Goal: Check status: Check status

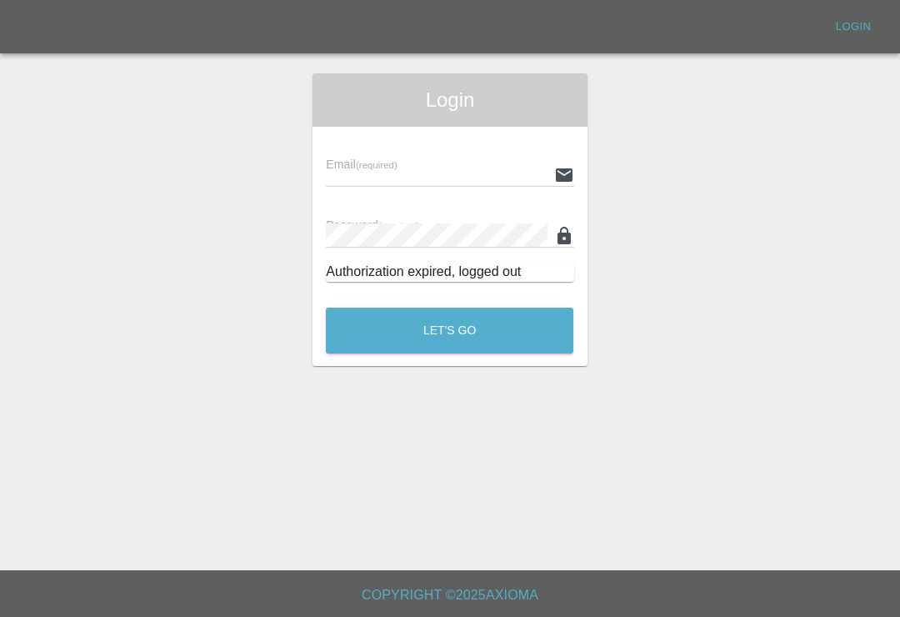
scroll to position [26, 0]
click at [455, 163] on input "text" at bounding box center [436, 175] width 221 height 24
type input "[EMAIL_ADDRESS][DOMAIN_NAME]"
click at [449, 308] on button "Let's Go" at bounding box center [450, 331] width 248 height 46
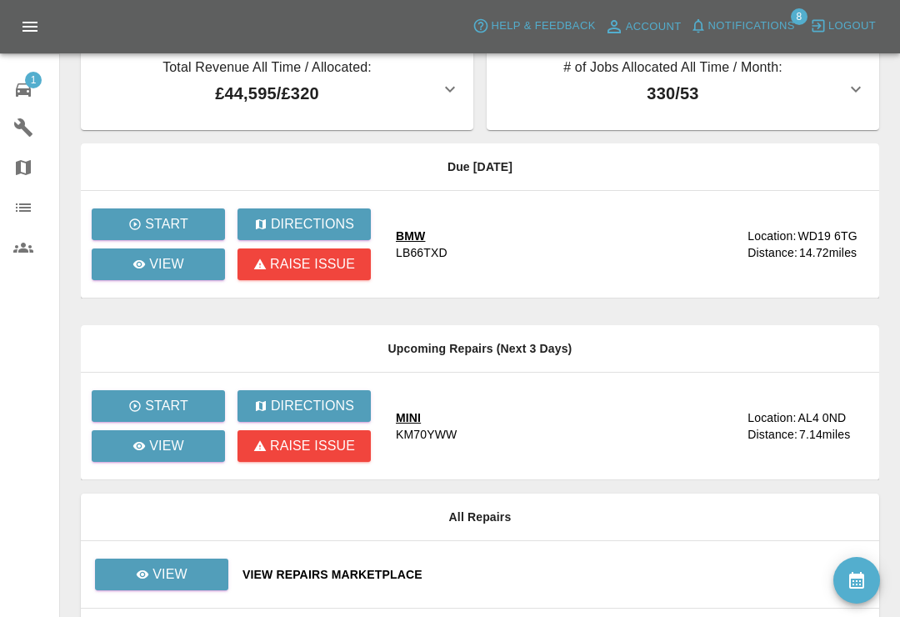
click at [716, 24] on span "Notifications" at bounding box center [751, 26] width 87 height 19
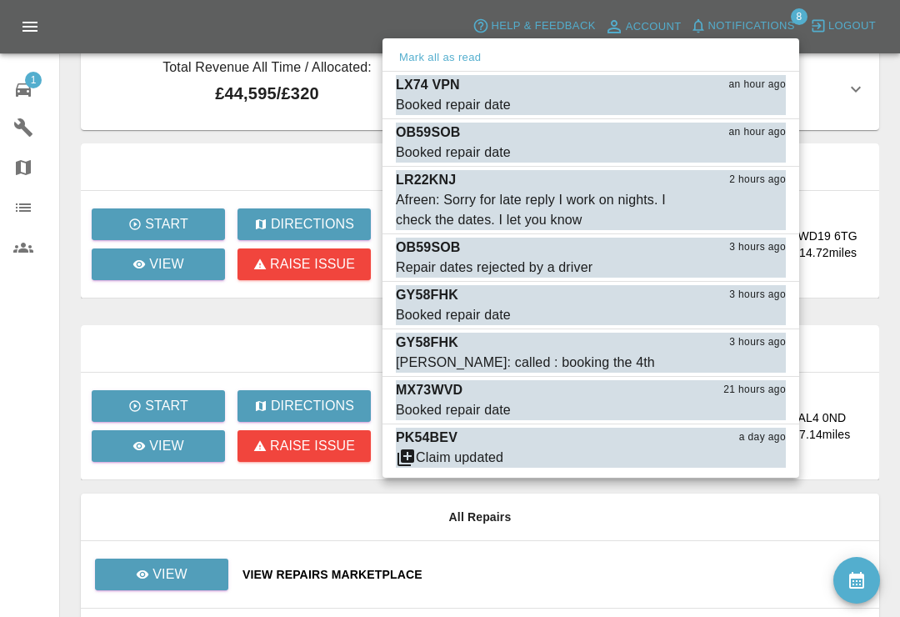
click at [452, 100] on div "Booked repair date" at bounding box center [453, 105] width 115 height 20
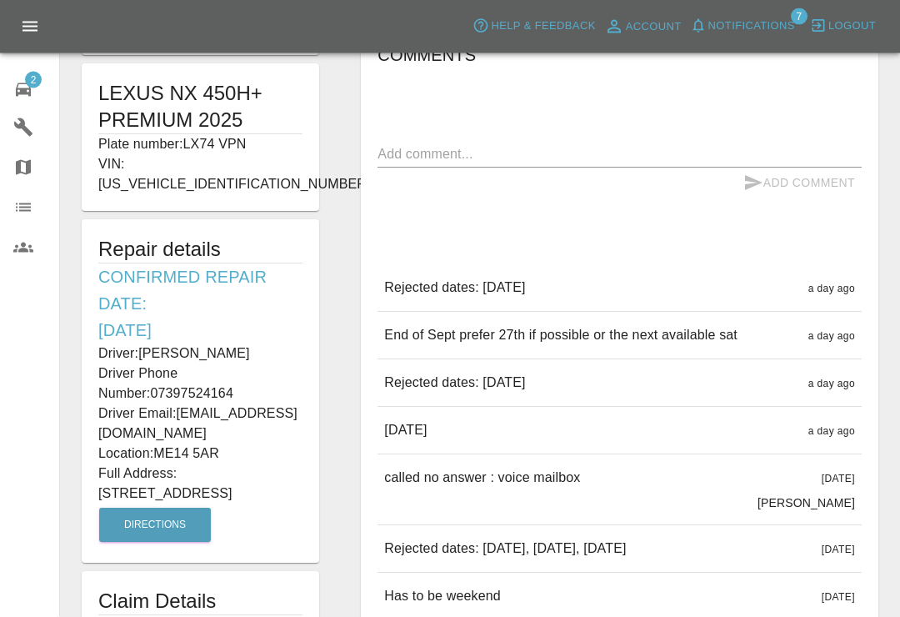
scroll to position [332, 0]
